Goal: Task Accomplishment & Management: Complete application form

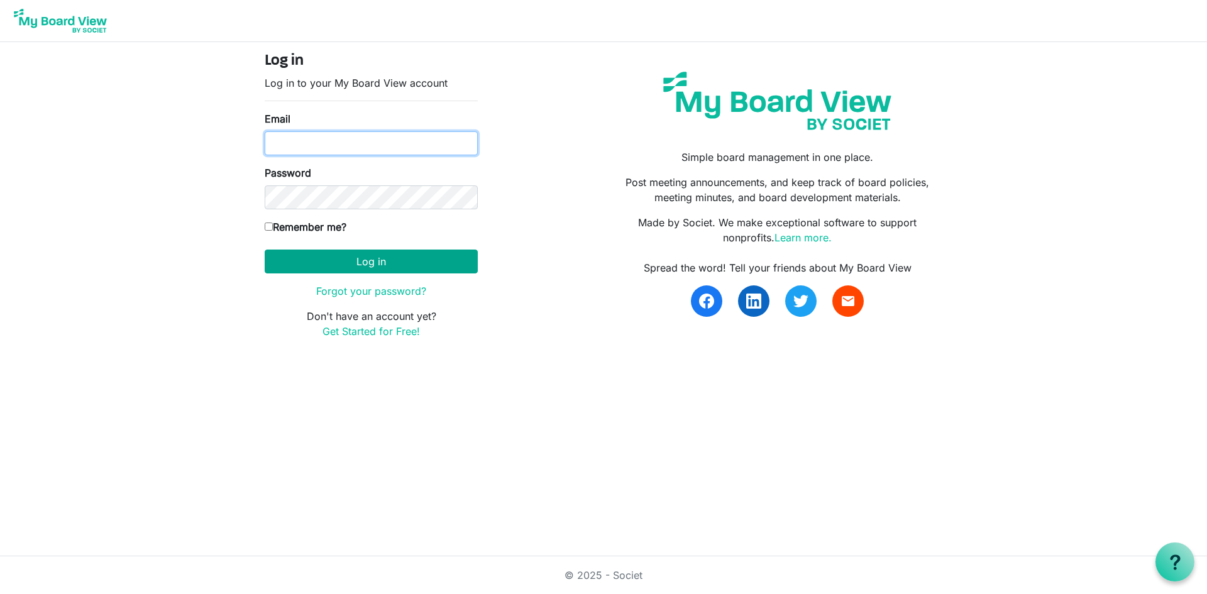
type input "tina@centralfoodnetwork.org"
click at [407, 265] on button "Log in" at bounding box center [371, 262] width 213 height 24
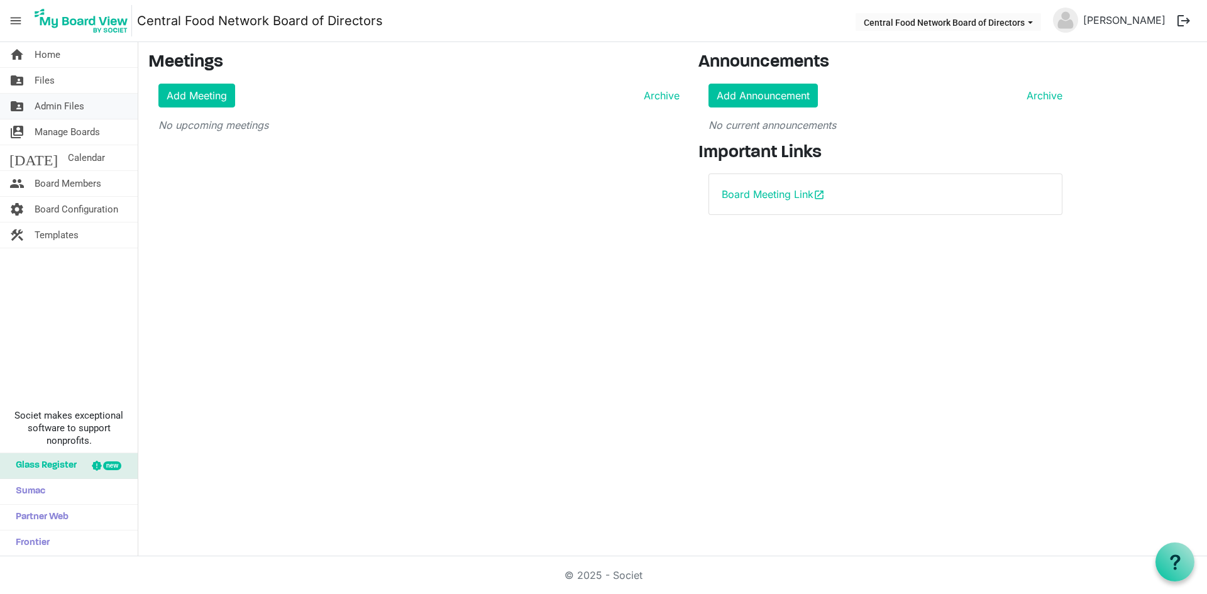
click at [54, 108] on span "Admin Files" at bounding box center [60, 106] width 50 height 25
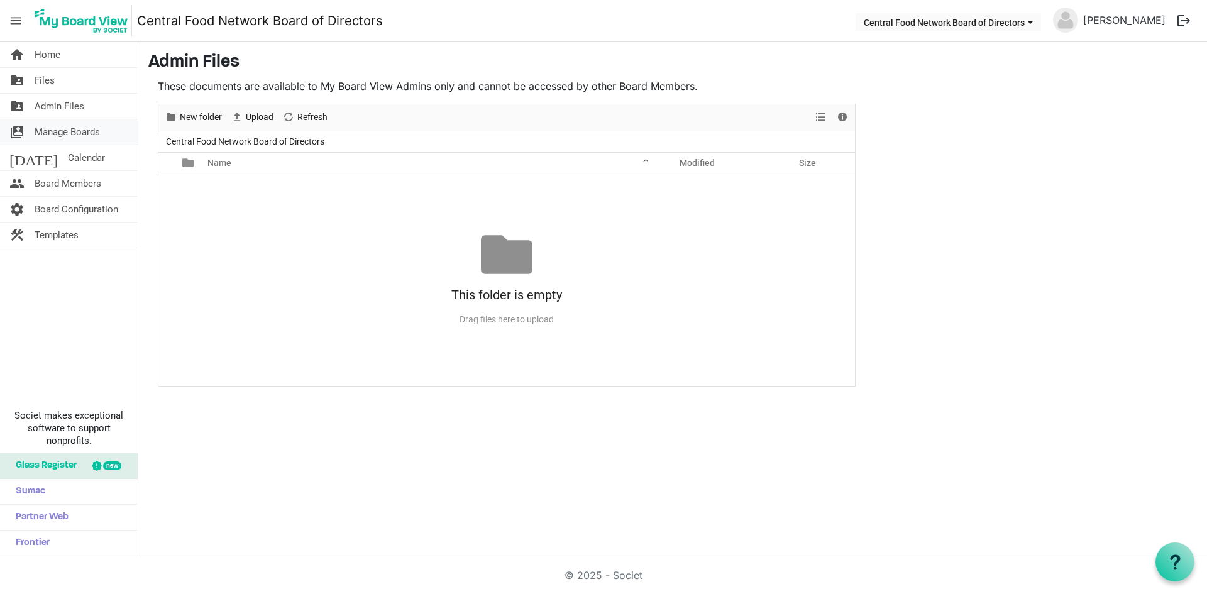
click at [52, 138] on span "Manage Boards" at bounding box center [67, 131] width 65 height 25
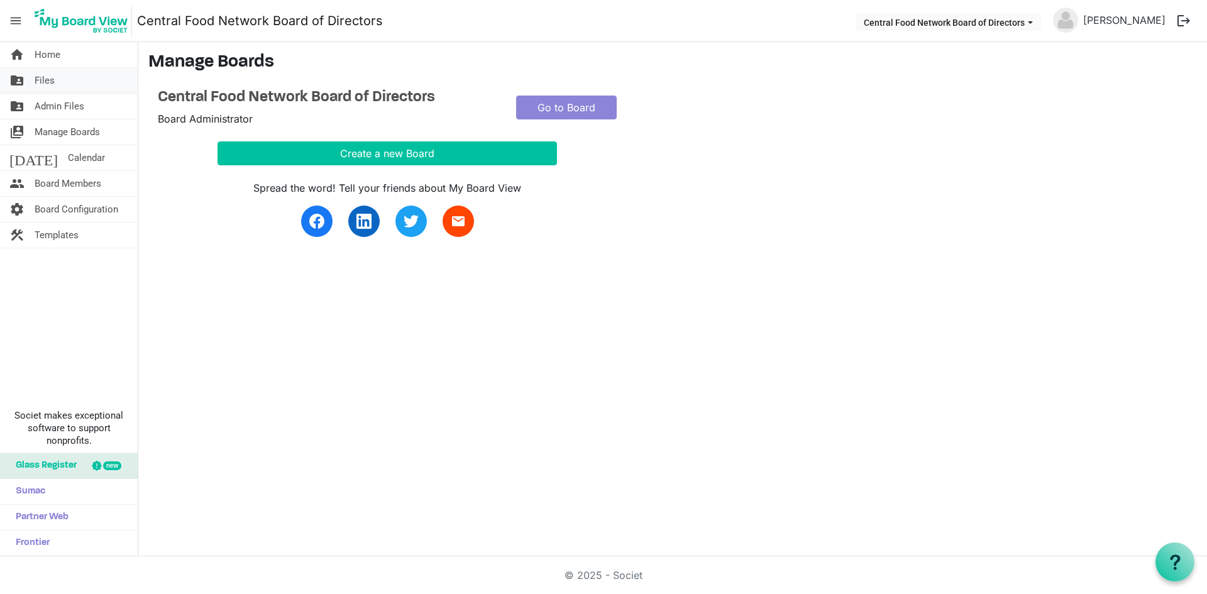
click at [51, 80] on span "Files" at bounding box center [45, 80] width 20 height 25
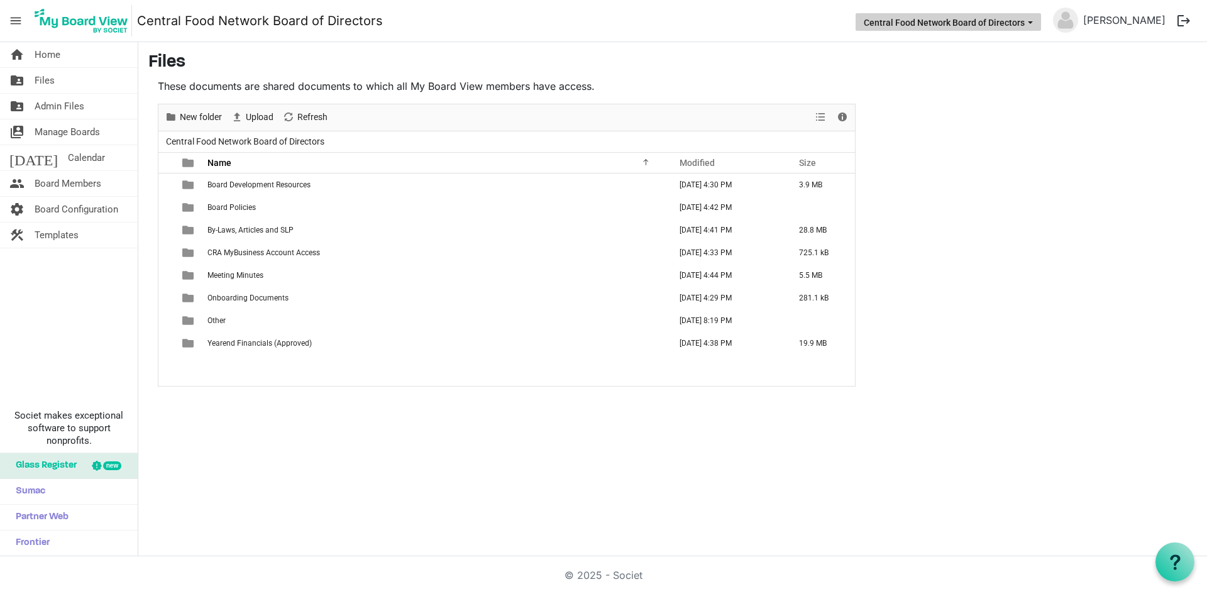
click at [1029, 19] on button "Central Food Network Board of Directors" at bounding box center [949, 22] width 186 height 18
click at [1119, 26] on link "[PERSON_NAME]" at bounding box center [1125, 20] width 92 height 25
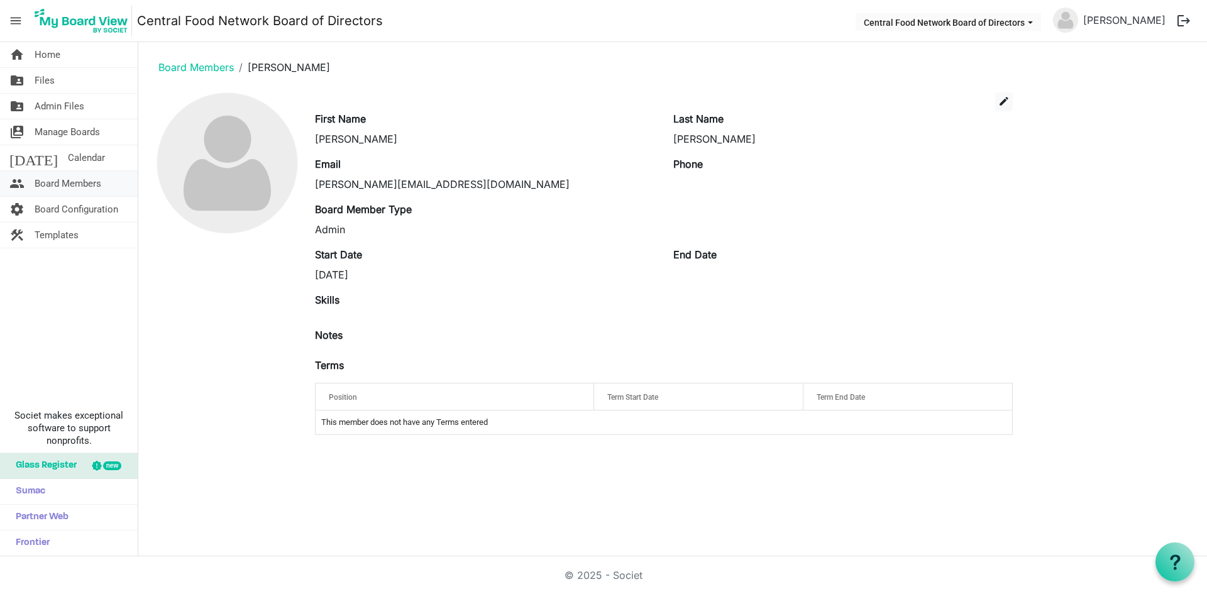
click at [73, 180] on span "Board Members" at bounding box center [68, 183] width 67 height 25
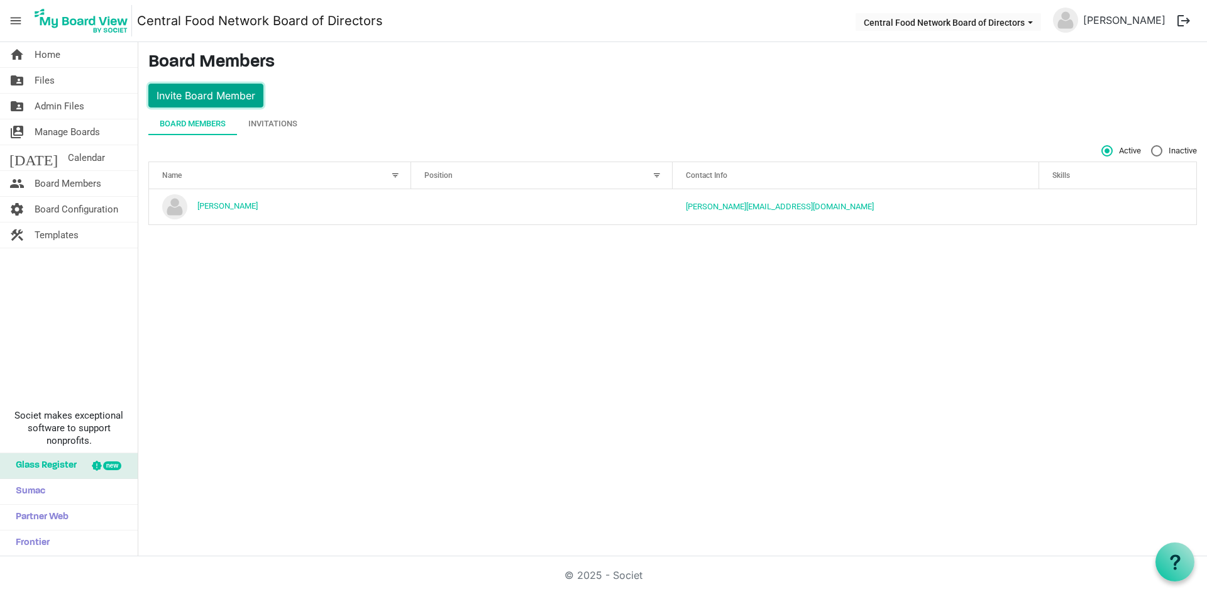
click at [228, 91] on button "Invite Board Member" at bounding box center [205, 96] width 115 height 24
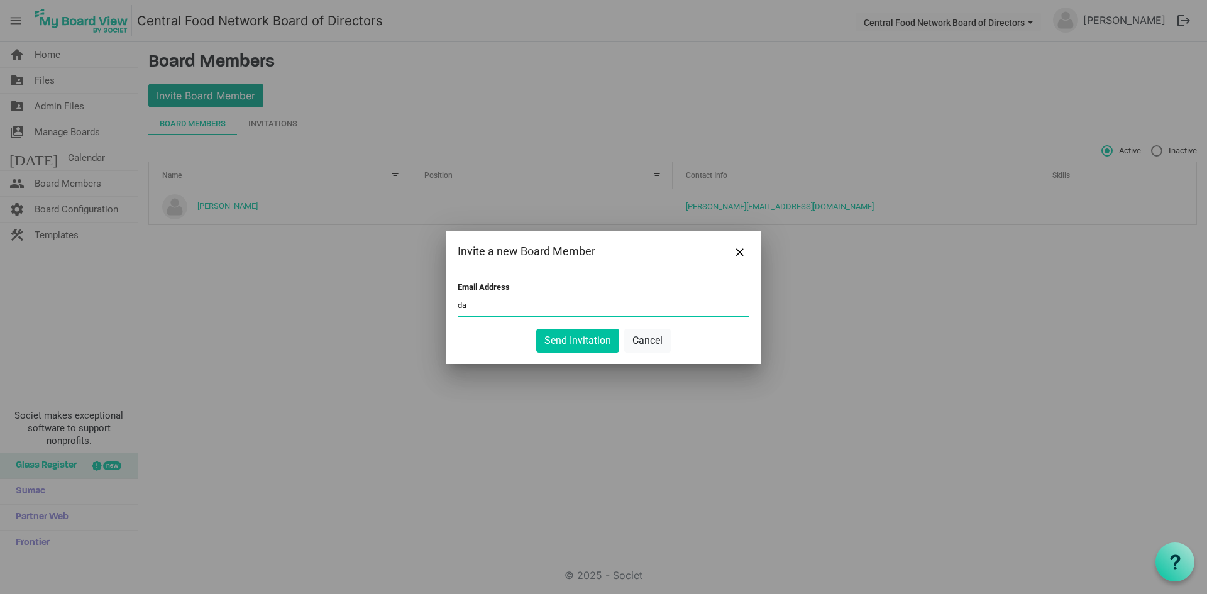
type input "d"
type input "treasurer@centralfoodnetwork.org"
click at [590, 341] on button "Send Invitation" at bounding box center [577, 341] width 83 height 24
